Goal: Task Accomplishment & Management: Manage account settings

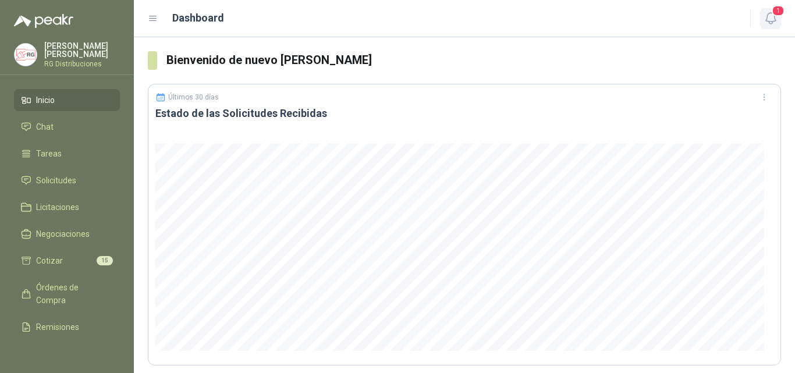
click at [772, 18] on icon "button" at bounding box center [770, 18] width 15 height 15
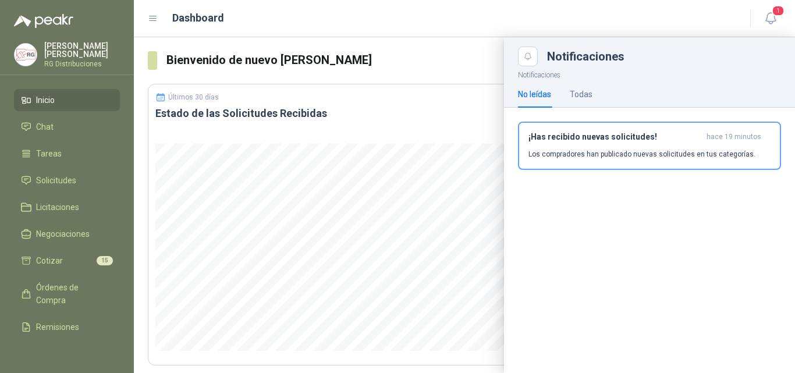
click at [647, 143] on div "¡Has recibido nuevas solicitudes! hace 19 minutos Los compradores han publicado…" at bounding box center [649, 145] width 242 height 27
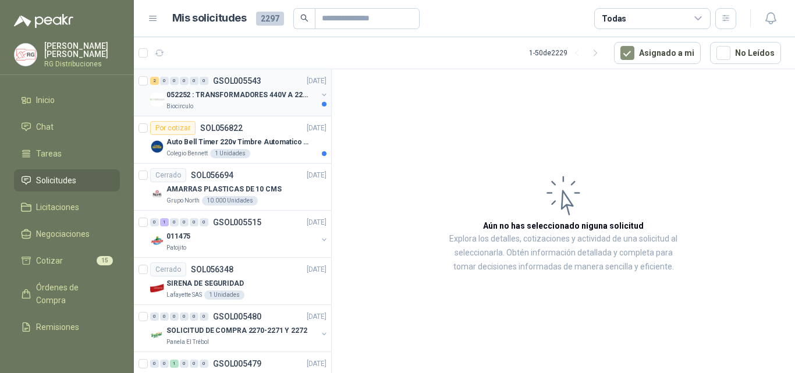
click at [272, 94] on p "052252 : TRANSFORMADORES 440V A 220 V" at bounding box center [238, 95] width 145 height 11
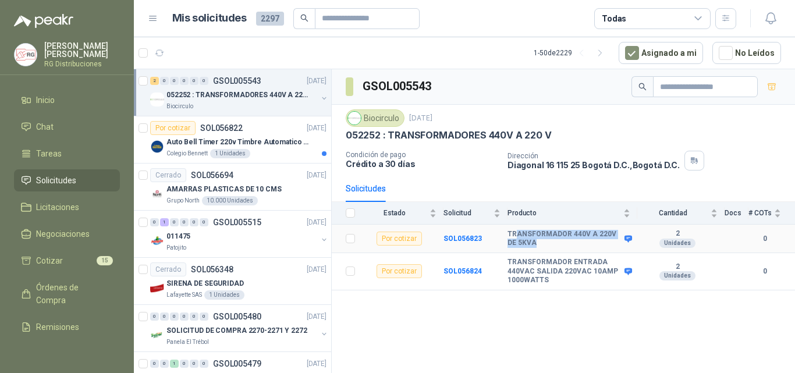
drag, startPoint x: 517, startPoint y: 237, endPoint x: 528, endPoint y: 246, distance: 14.9
click at [528, 246] on b "TRANSFORMADOR 440V A 220V DE 5KVA" at bounding box center [564, 239] width 114 height 18
click at [549, 243] on b "TRANSFORMADOR 440V A 220V DE 5KVA" at bounding box center [564, 239] width 114 height 18
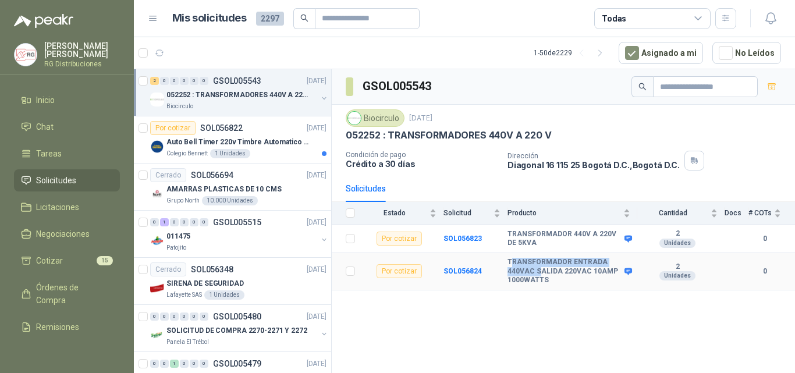
drag, startPoint x: 512, startPoint y: 257, endPoint x: 554, endPoint y: 279, distance: 47.4
click at [540, 275] on b "TRANSFORMADOR ENTRADA 440VAC SALIDA 220VAC 10AMP 1000WATTS" at bounding box center [564, 271] width 114 height 27
click at [582, 283] on b "TRANSFORMADOR ENTRADA 440VAC SALIDA 220VAC 10AMP 1000WATTS" at bounding box center [564, 271] width 114 height 27
drag, startPoint x: 512, startPoint y: 268, endPoint x: 550, endPoint y: 269, distance: 37.8
click at [550, 269] on b "TRANSFORMADOR ENTRADA 440VAC SALIDA 220VAC 10AMP 1000WATTS" at bounding box center [564, 271] width 114 height 27
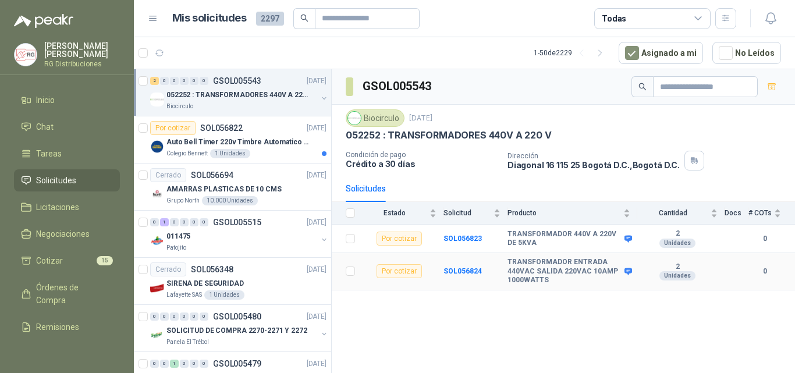
click at [548, 282] on b "TRANSFORMADOR ENTRADA 440VAC SALIDA 220VAC 10AMP 1000WATTS" at bounding box center [564, 271] width 114 height 27
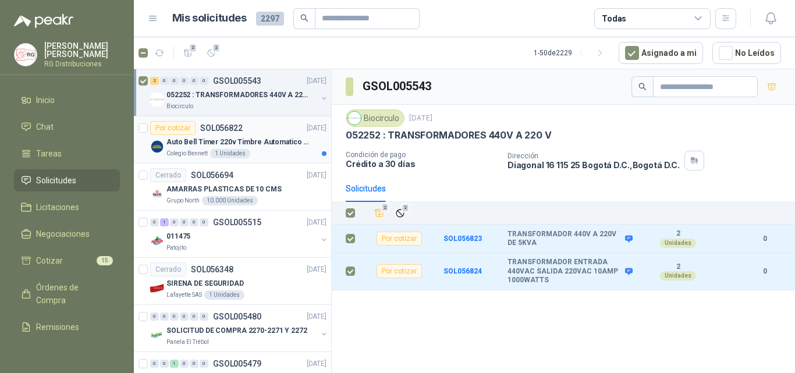
click at [264, 140] on p "Auto Bell Timer 220v Timbre Automatico Para Colegios, Indust" at bounding box center [238, 142] width 145 height 11
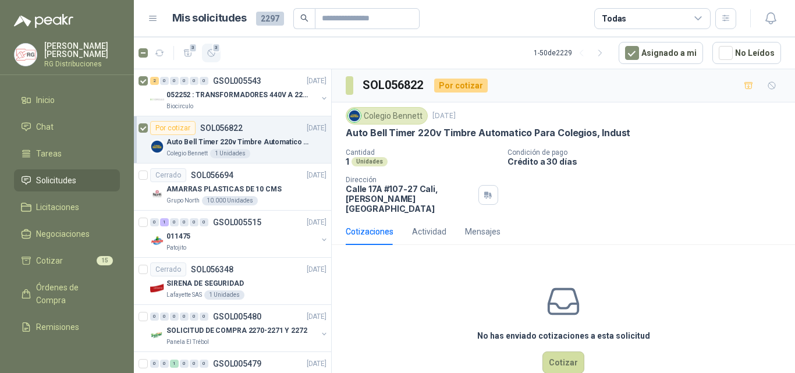
click at [209, 53] on icon "button" at bounding box center [212, 53] width 10 height 10
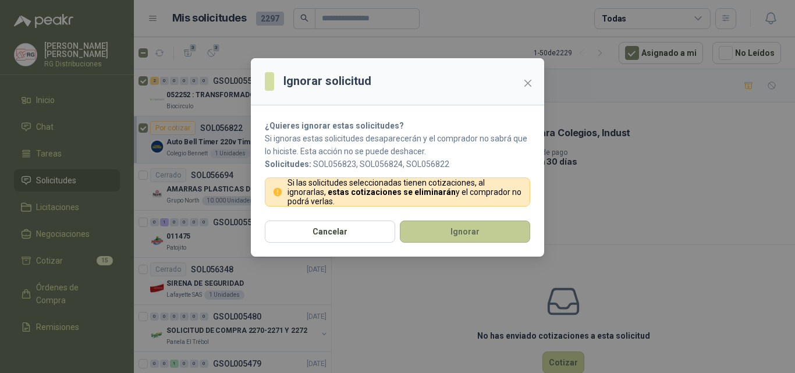
click at [447, 232] on button "Ignorar" at bounding box center [465, 232] width 130 height 22
